Goal: Complete application form

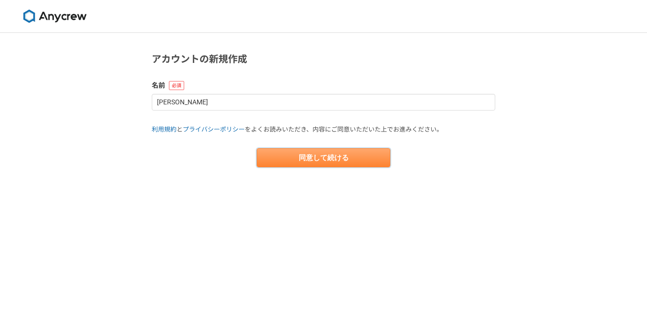
click at [339, 156] on button "同意して続ける" at bounding box center [324, 157] width 134 height 19
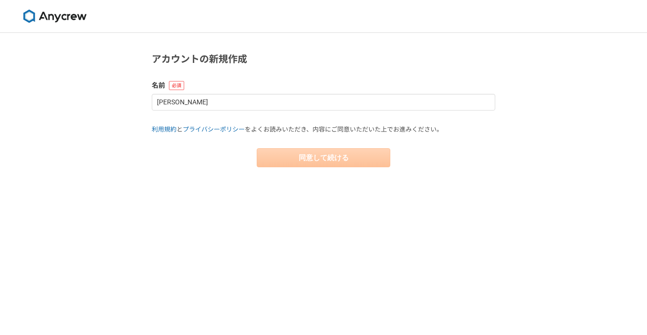
select select "13"
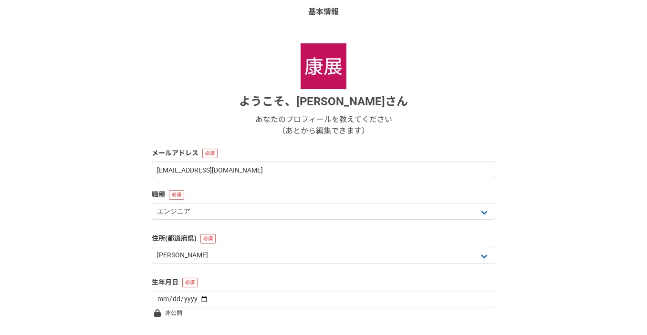
scroll to position [137, 0]
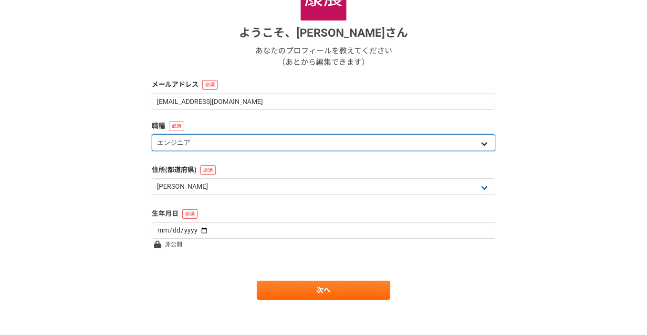
click at [152, 134] on select "エンジニア デザイナー ライター 営業 マーケティング 企画・事業開発 バックオフィス その他" at bounding box center [323, 142] width 343 height 17
select select "5"
click option "マーケティング" at bounding box center [0, 0] width 0 height 0
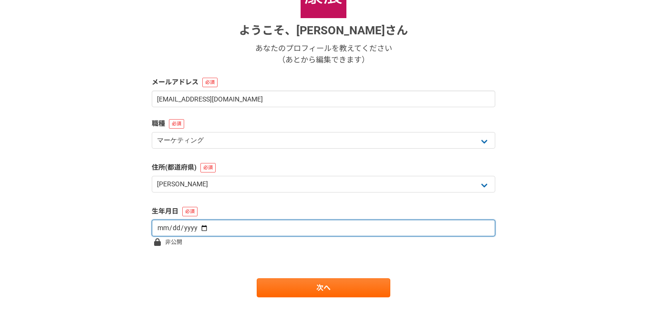
click at [484, 227] on input "date" at bounding box center [323, 228] width 343 height 17
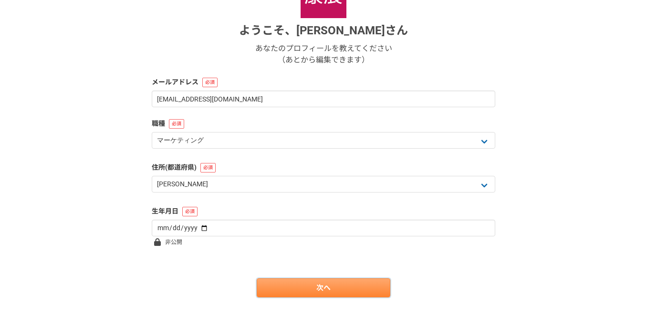
click at [330, 289] on link "次へ" at bounding box center [324, 287] width 134 height 19
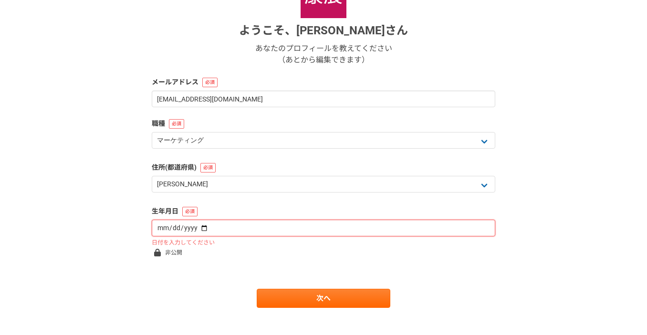
click at [331, 228] on input "date" at bounding box center [323, 228] width 343 height 17
click at [322, 224] on input "date" at bounding box center [323, 228] width 343 height 17
click at [484, 229] on input "date" at bounding box center [323, 228] width 343 height 17
type input "[DATE]"
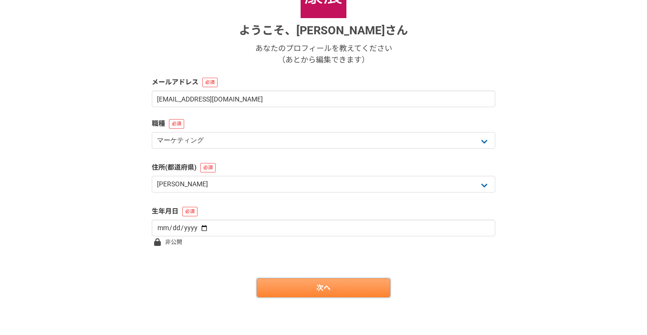
click at [338, 284] on link "次へ" at bounding box center [324, 287] width 134 height 19
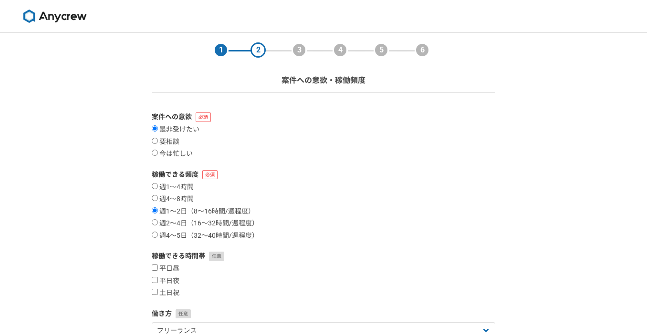
scroll to position [69, 0]
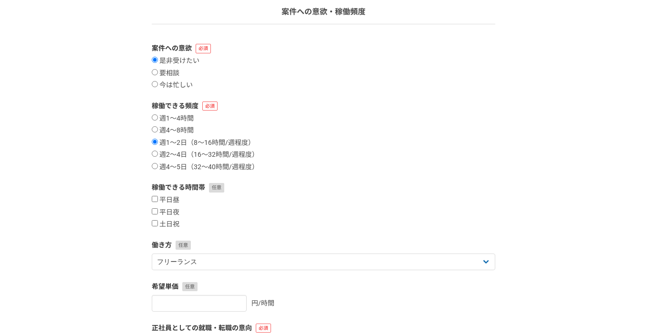
drag, startPoint x: 148, startPoint y: 153, endPoint x: 152, endPoint y: 149, distance: 5.4
click at [149, 151] on section "1 2 3 4 5 6 案件への意欲・稼働頻度 案件への意欲 是非受けたい 要相談 今は忙しい 稼働できる頻度 週1〜4時間 週4〜8時間 週1〜2日（8〜1…" at bounding box center [323, 196] width 362 height 465
drag, startPoint x: 155, startPoint y: 153, endPoint x: 189, endPoint y: 150, distance: 34.0
click at [154, 153] on input "週2〜4日（16〜32時間/週程度）" at bounding box center [155, 154] width 6 height 6
radio input "true"
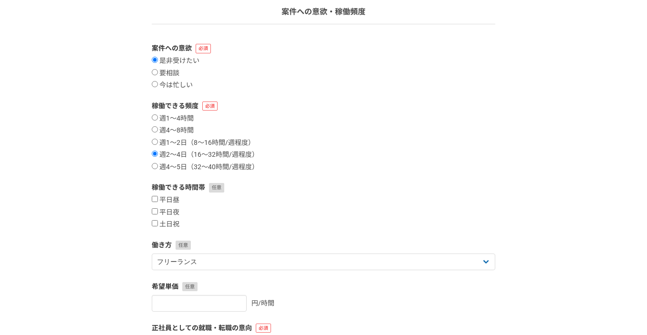
scroll to position [137, 0]
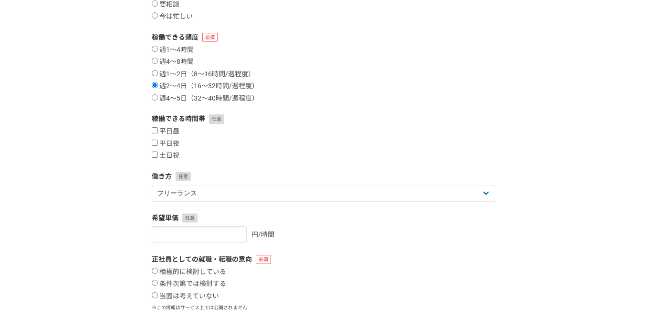
click at [154, 131] on input "平日昼" at bounding box center [155, 130] width 6 height 6
checkbox input "true"
click at [157, 145] on input "平日夜" at bounding box center [155, 143] width 6 height 6
checkbox input "true"
click at [157, 155] on label "土日祝" at bounding box center [166, 156] width 28 height 9
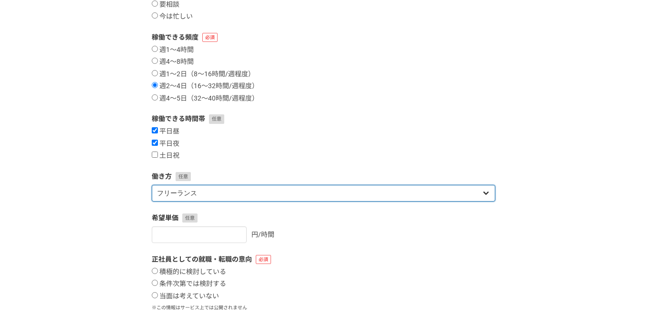
click at [152, 185] on select "フリーランス 副業 その他" at bounding box center [323, 193] width 343 height 17
click at [219, 190] on select "フリーランス 副業 その他" at bounding box center [323, 193] width 343 height 17
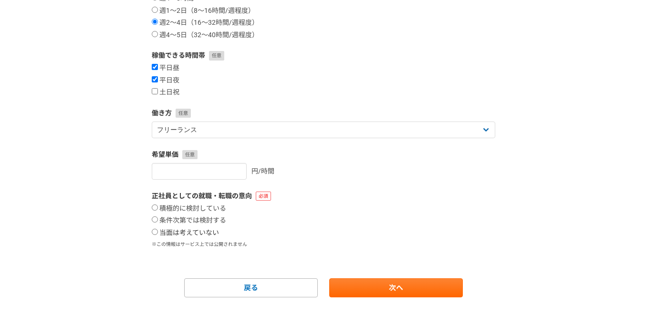
click at [158, 231] on input "当面は考えていない" at bounding box center [155, 232] width 6 height 6
radio input "true"
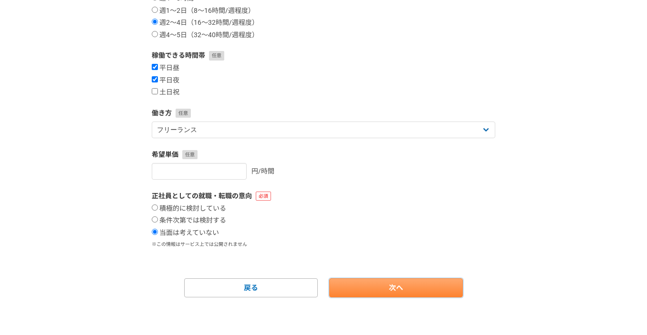
click at [366, 291] on link "次へ" at bounding box center [396, 287] width 134 height 19
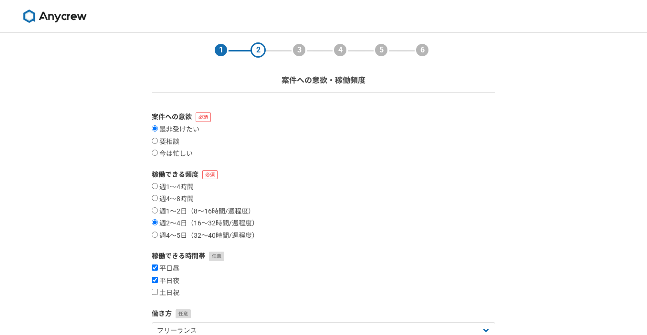
select select
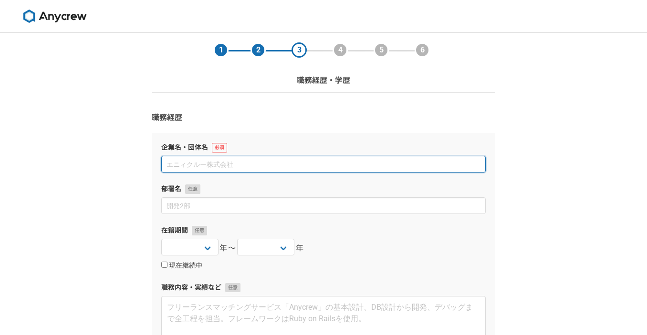
click at [260, 170] on input at bounding box center [323, 164] width 324 height 17
click at [260, 171] on input at bounding box center [323, 164] width 324 height 17
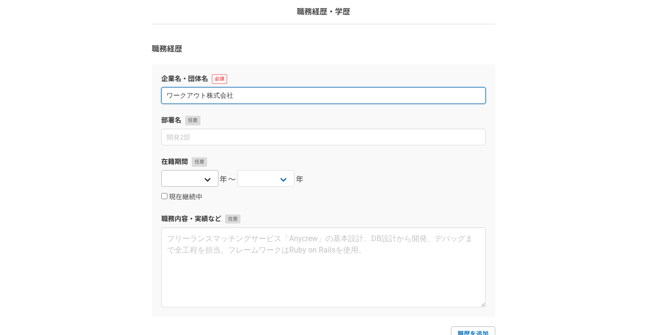
type input "ワークアウト株式会社"
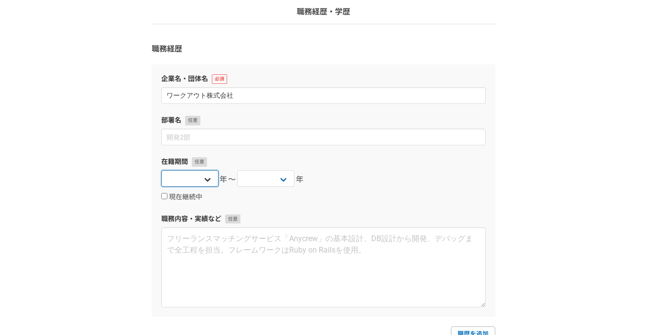
click at [161, 170] on select "[DATE] [DATE] [DATE] [DATE] [DATE] [DATE] [DATE] [DATE] [DATE] [DATE] [DATE] [D…" at bounding box center [189, 178] width 57 height 17
select select "[DATE]"
click option "[DATE]" at bounding box center [0, 0] width 0 height 0
click at [237, 170] on select "[DATE] [DATE] [DATE] [DATE] [DATE] [DATE] [DATE] [DATE] [DATE] [DATE] [DATE] [D…" at bounding box center [265, 178] width 57 height 17
select select "2025"
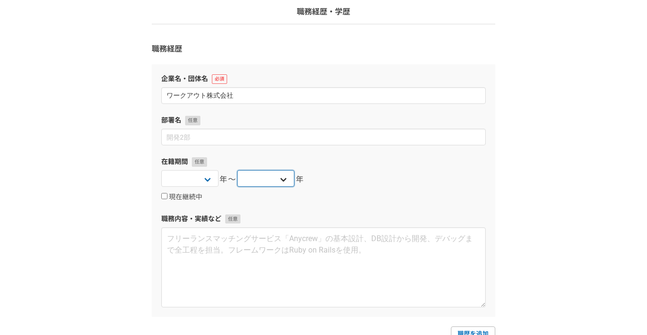
click option "2025" at bounding box center [0, 0] width 0 height 0
click at [165, 197] on input "現在継続中" at bounding box center [164, 196] width 6 height 6
checkbox input "true"
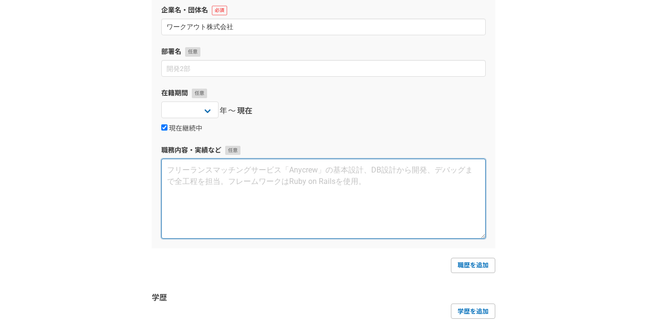
click at [202, 197] on textarea at bounding box center [323, 199] width 324 height 80
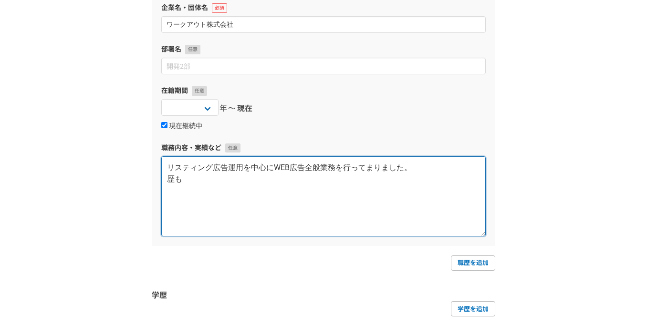
scroll to position [208, 0]
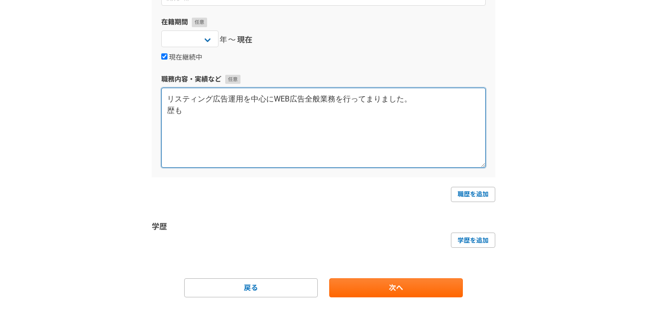
drag, startPoint x: 287, startPoint y: 121, endPoint x: 155, endPoint y: 88, distance: 136.1
click at [161, 88] on textarea "リスティング広告運用を中心にWEB広告全般業務を行ってまりました。 歴も" at bounding box center [323, 128] width 324 height 80
paste textarea "リーペーパーの企画・編集・営業 化粧品会社のマーケティング 資格の通信講座の広告運用 健康食品・お茶の広告運用 アフィリエイトの広告運用など"
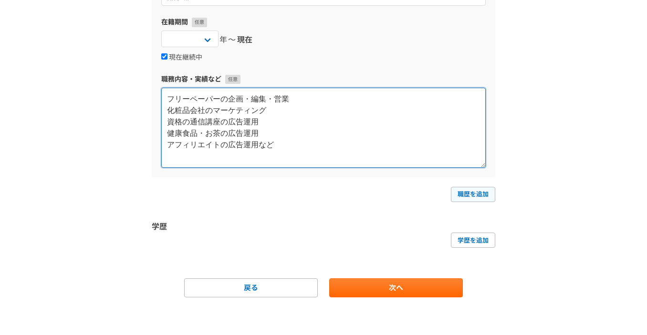
type textarea "フリーペーパーの企画・編集・営業 化粧品会社のマーケティング 資格の通信講座の広告運用 健康食品・お茶の広告運用 アフィリエイトの広告運用など"
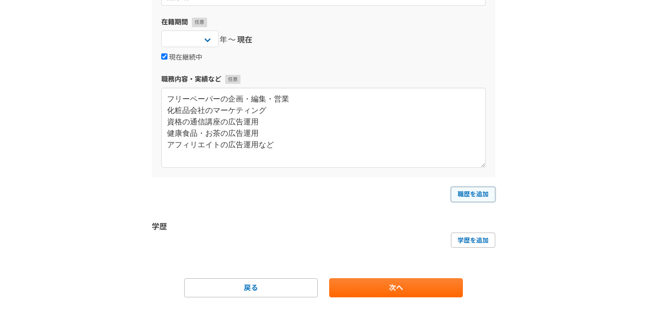
click at [467, 194] on link "職歴を追加" at bounding box center [473, 194] width 44 height 15
select select
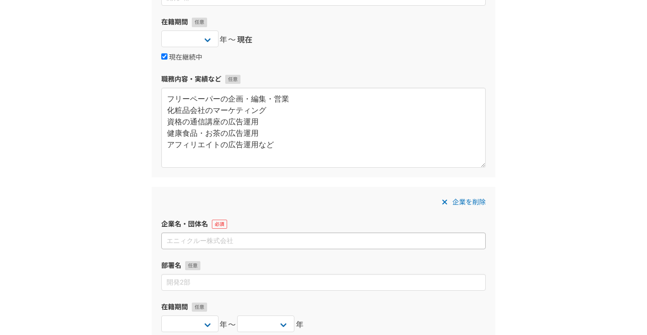
scroll to position [277, 0]
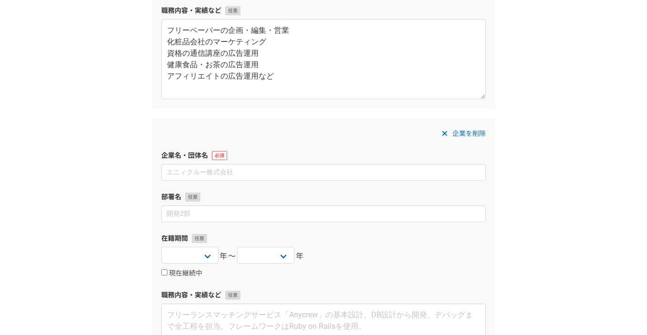
click at [449, 130] on span at bounding box center [444, 133] width 11 height 11
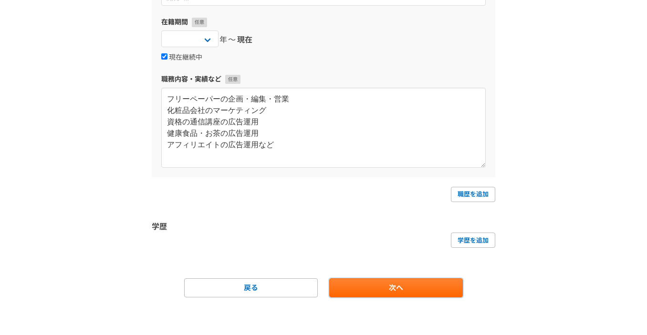
click at [422, 295] on link "次へ" at bounding box center [396, 287] width 134 height 19
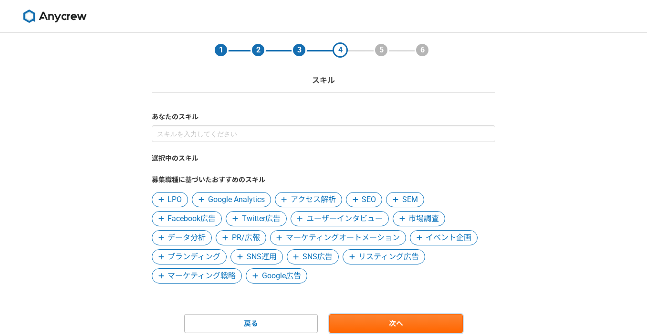
scroll to position [36, 0]
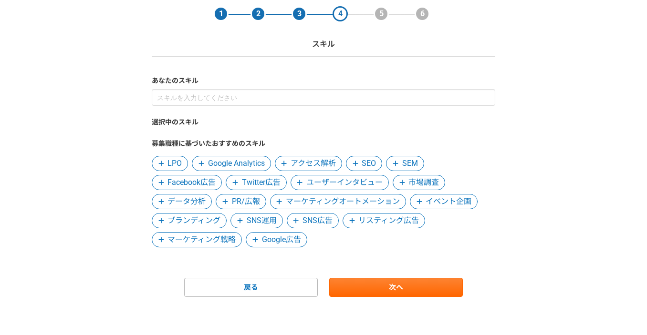
click at [261, 160] on span "Google Analytics" at bounding box center [236, 163] width 57 height 11
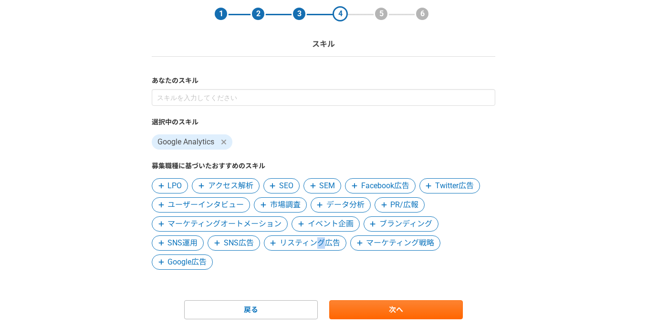
click at [319, 245] on span "リスティング広告" at bounding box center [309, 242] width 61 height 11
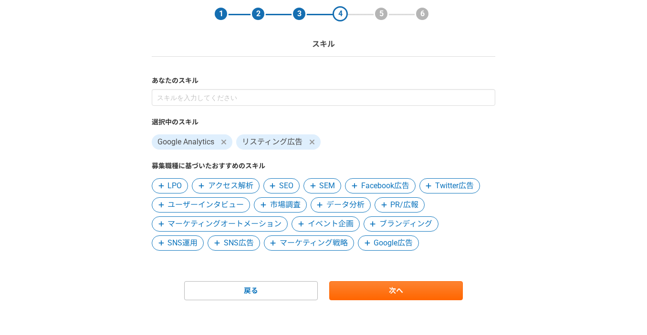
click at [282, 185] on span "SEO" at bounding box center [286, 185] width 14 height 11
click at [176, 183] on span "LPO" at bounding box center [174, 185] width 14 height 11
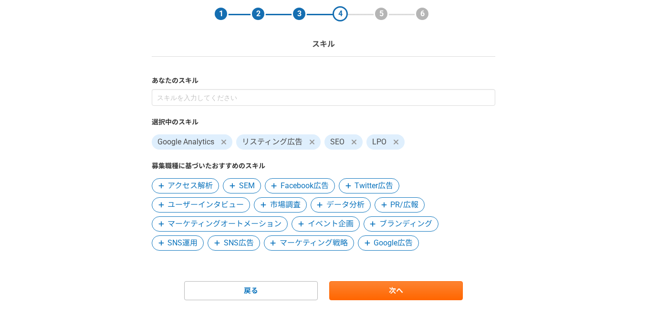
click at [390, 246] on span "Google広告" at bounding box center [392, 242] width 39 height 11
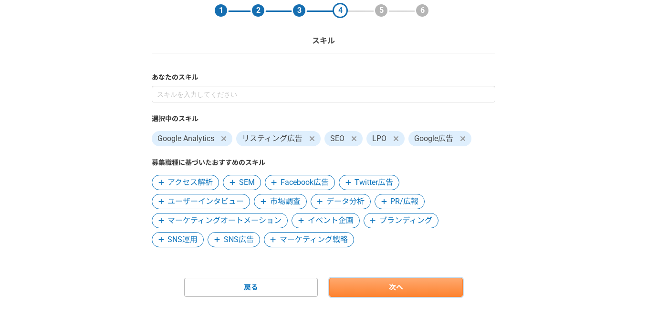
click at [411, 289] on link "次へ" at bounding box center [396, 287] width 134 height 19
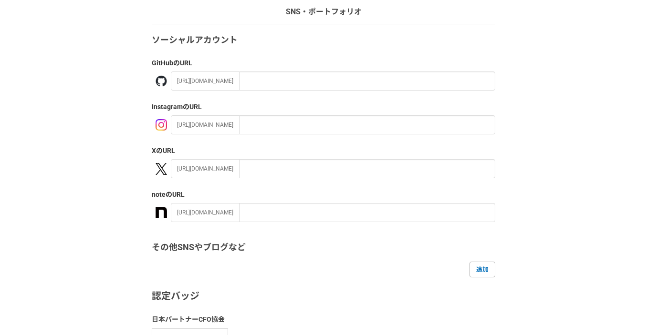
scroll to position [189, 0]
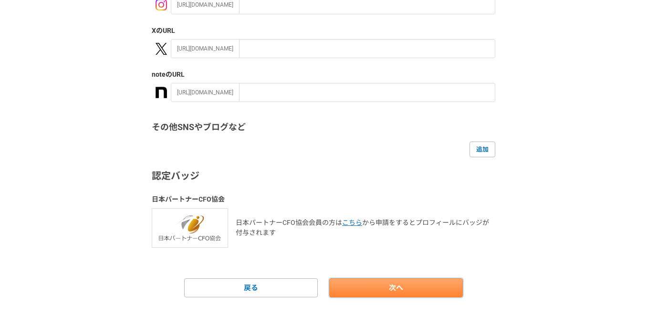
click at [409, 292] on link "次へ" at bounding box center [396, 287] width 134 height 19
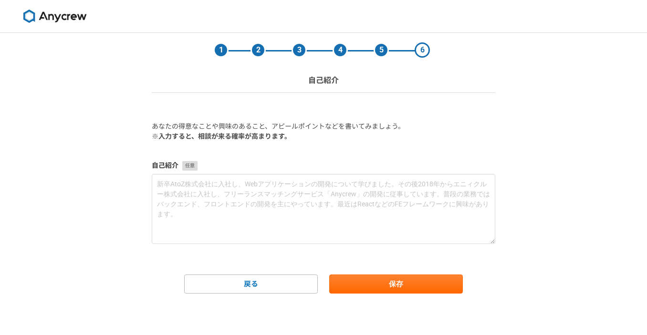
scroll to position [0, 0]
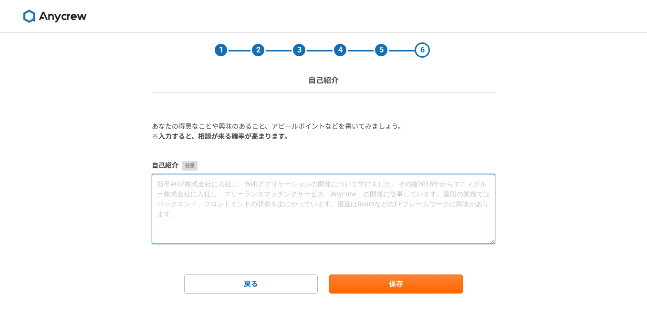
click at [406, 213] on textarea at bounding box center [323, 209] width 343 height 70
click at [240, 183] on textarea at bounding box center [323, 209] width 343 height 70
type textarea "様"
click at [371, 182] on textarea "様々な業種でリスティング広告やSEOなどを実施していました。さらに自己資金を使って" at bounding box center [323, 209] width 343 height 70
click at [478, 185] on textarea "様々な業種でリスティング広告やSEOなどを実施していました。さらに月額数百万円の自己資金を使って" at bounding box center [323, 209] width 343 height 70
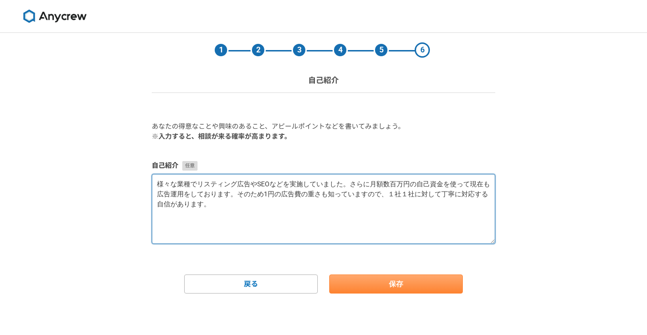
type textarea "様々な業種でリスティング広告やSEOなどを実施していました。さらに月額数百万円の自己資金を使って現在も広告運用をしております。そのため1円の広告費の重さも知っ…"
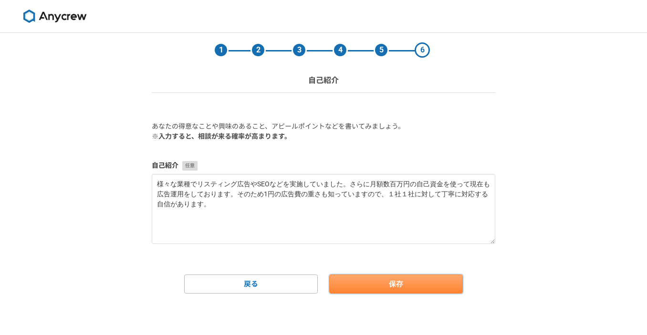
click at [390, 279] on button "保存" at bounding box center [396, 284] width 134 height 19
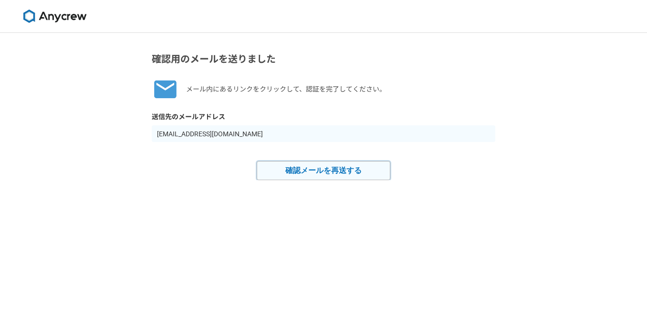
click at [285, 169] on button "確認メールを再送する" at bounding box center [324, 170] width 134 height 19
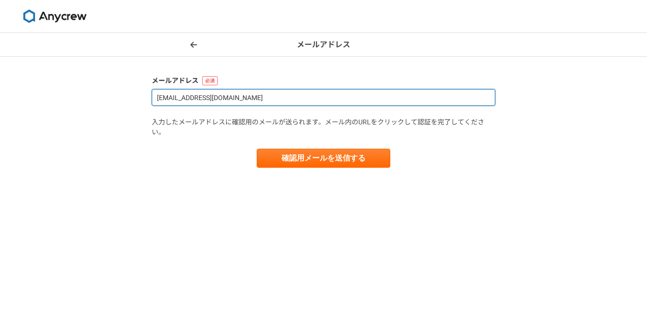
click at [210, 91] on input "[EMAIL_ADDRESS][DOMAIN_NAME]" at bounding box center [323, 97] width 343 height 17
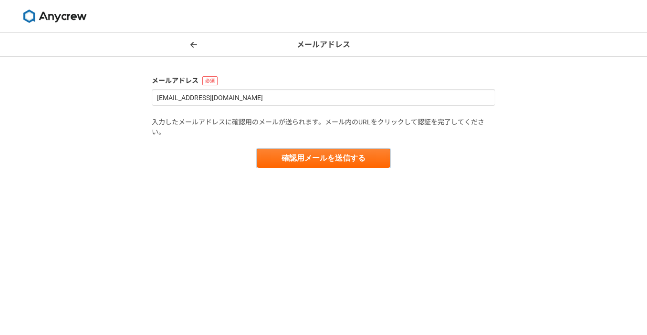
drag, startPoint x: 302, startPoint y: 155, endPoint x: 297, endPoint y: 147, distance: 10.3
click at [301, 156] on button "確認用メールを送信する" at bounding box center [324, 158] width 134 height 19
drag, startPoint x: 340, startPoint y: 155, endPoint x: 363, endPoint y: 131, distance: 34.1
click at [340, 155] on button "確認用メールを送信する" at bounding box center [324, 158] width 134 height 19
drag, startPoint x: 630, startPoint y: 21, endPoint x: 613, endPoint y: 21, distance: 17.2
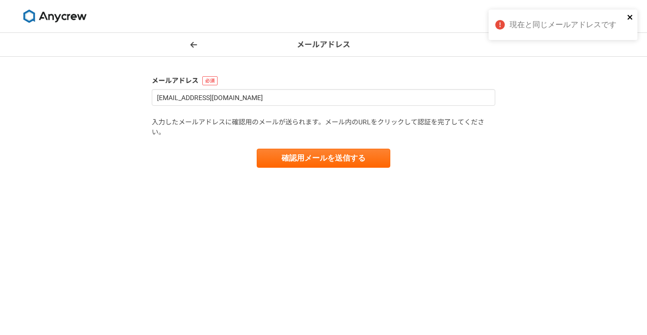
click at [627, 21] on button "close" at bounding box center [630, 17] width 7 height 9
